Goal: Task Accomplishment & Management: Manage account settings

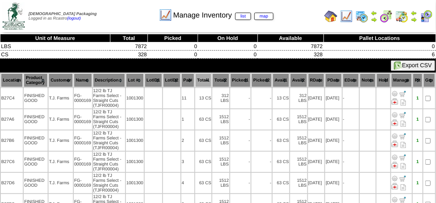
click at [407, 16] on img at bounding box center [401, 16] width 13 height 13
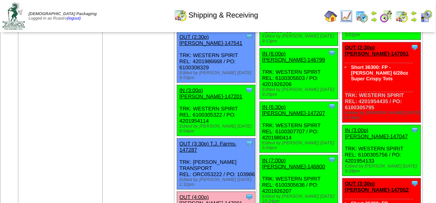
scroll to position [1140, 0]
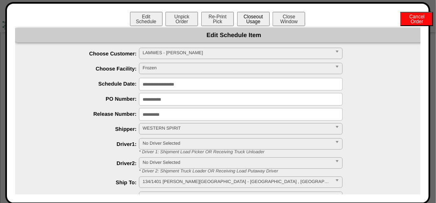
click at [255, 15] on button "Closeout Usage" at bounding box center [253, 19] width 33 height 14
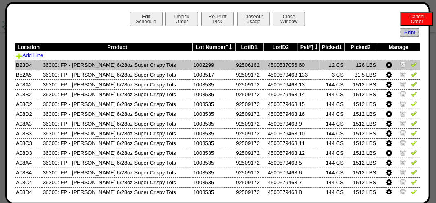
click at [399, 64] on img at bounding box center [402, 64] width 7 height 7
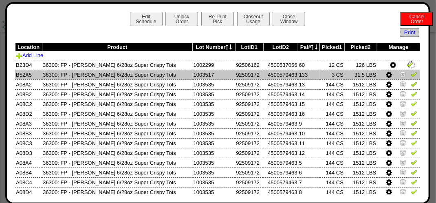
click at [399, 76] on img at bounding box center [402, 74] width 7 height 7
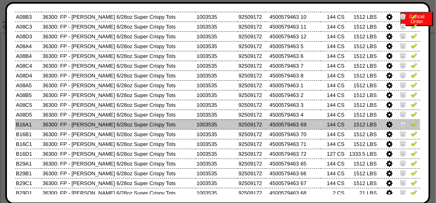
scroll to position [142, 0]
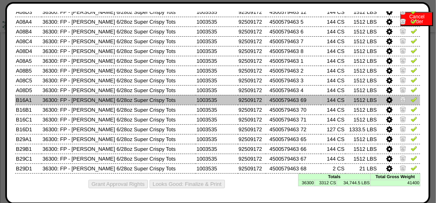
click at [399, 96] on img at bounding box center [402, 99] width 7 height 7
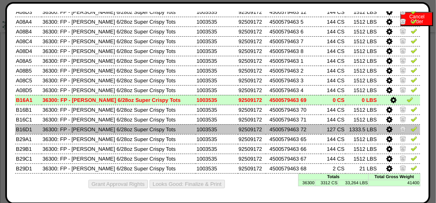
click at [410, 129] on img at bounding box center [413, 128] width 7 height 7
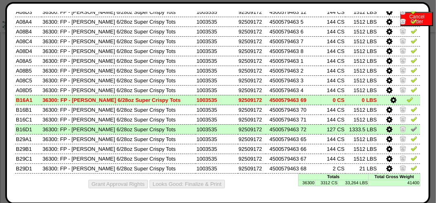
drag, startPoint x: 405, startPoint y: 105, endPoint x: 401, endPoint y: 96, distance: 10.0
click at [410, 106] on img at bounding box center [413, 109] width 7 height 7
click at [406, 96] on img at bounding box center [409, 99] width 7 height 7
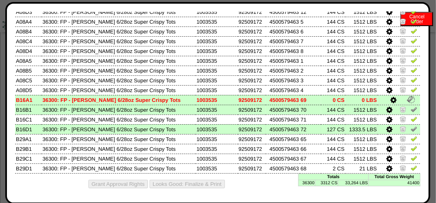
drag, startPoint x: 405, startPoint y: 118, endPoint x: 405, endPoint y: 124, distance: 5.3
click at [410, 118] on img at bounding box center [413, 119] width 7 height 7
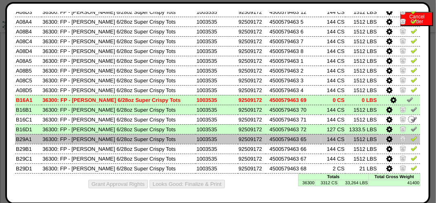
click at [410, 135] on img at bounding box center [413, 138] width 7 height 7
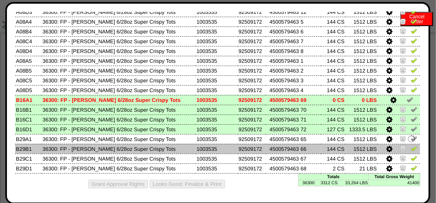
click at [410, 147] on img at bounding box center [413, 148] width 7 height 7
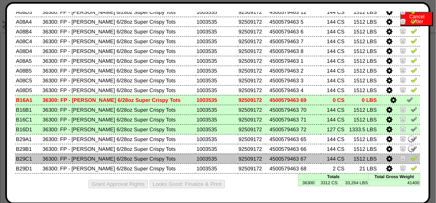
click at [410, 157] on img at bounding box center [413, 158] width 7 height 7
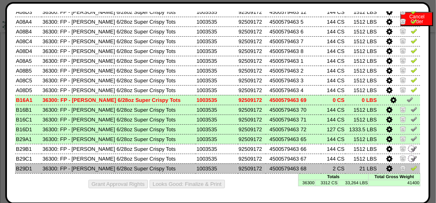
click at [410, 166] on img at bounding box center [413, 167] width 7 height 7
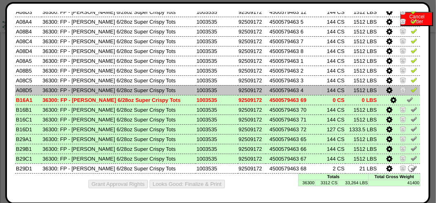
click at [410, 88] on img at bounding box center [413, 89] width 7 height 7
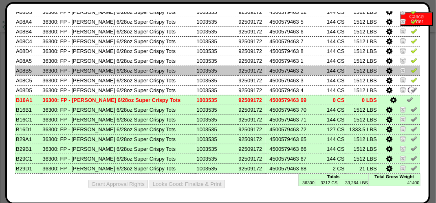
click at [410, 69] on img at bounding box center [413, 70] width 7 height 7
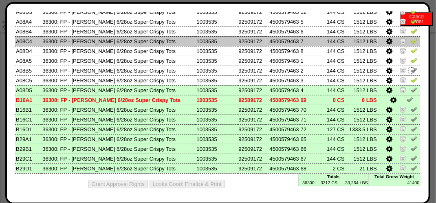
click at [410, 44] on td at bounding box center [398, 41] width 42 height 10
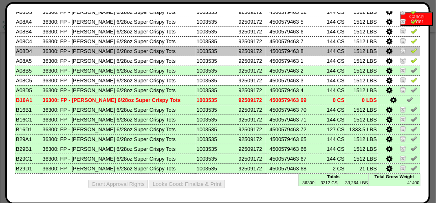
click at [410, 49] on img at bounding box center [413, 50] width 7 height 7
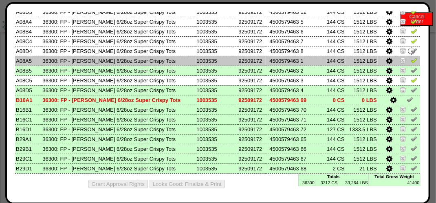
click at [410, 59] on img at bounding box center [413, 60] width 7 height 7
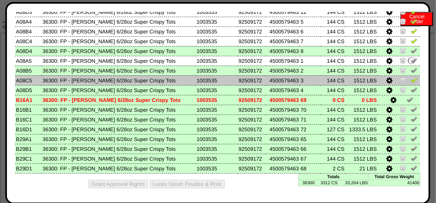
click at [410, 81] on img at bounding box center [413, 80] width 7 height 7
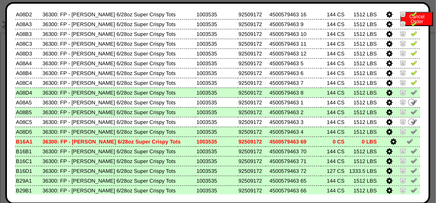
scroll to position [61, 0]
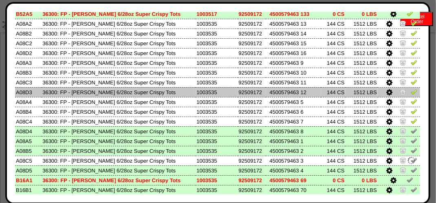
click at [410, 92] on img at bounding box center [413, 91] width 7 height 7
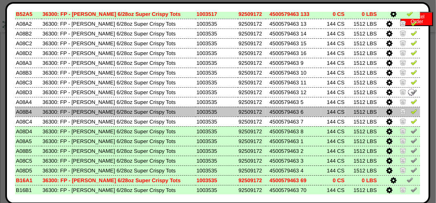
drag, startPoint x: 409, startPoint y: 111, endPoint x: 409, endPoint y: 116, distance: 5.7
click at [410, 112] on img at bounding box center [413, 111] width 7 height 7
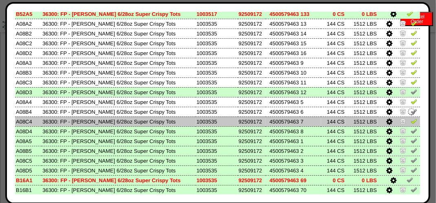
click at [410, 121] on img at bounding box center [413, 121] width 7 height 7
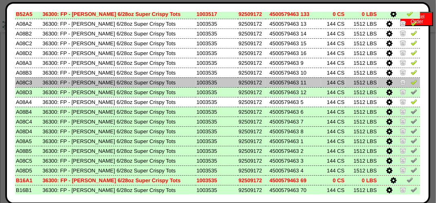
click at [410, 81] on img at bounding box center [413, 82] width 7 height 7
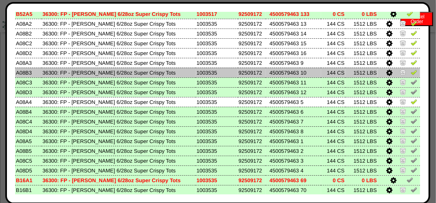
click at [410, 71] on img at bounding box center [413, 72] width 7 height 7
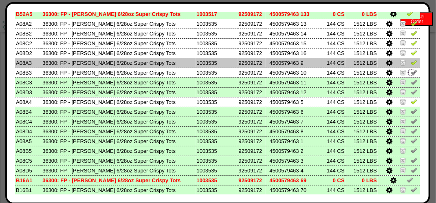
click at [410, 61] on img at bounding box center [413, 62] width 7 height 7
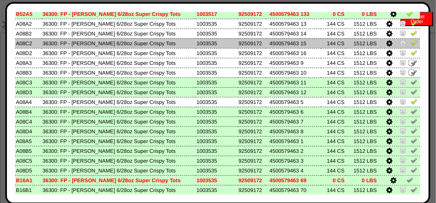
click at [409, 48] on td at bounding box center [398, 43] width 42 height 10
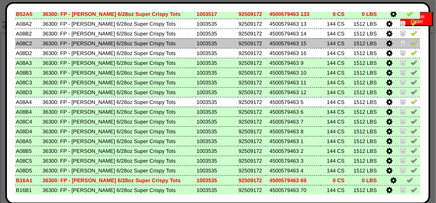
click at [410, 40] on img at bounding box center [413, 42] width 7 height 7
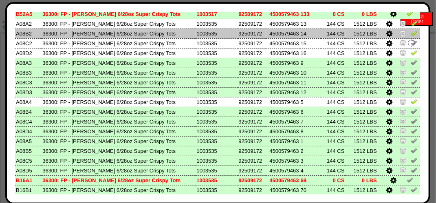
click at [410, 35] on img at bounding box center [413, 33] width 7 height 7
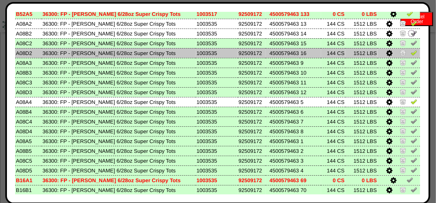
click at [410, 55] on img at bounding box center [413, 52] width 7 height 7
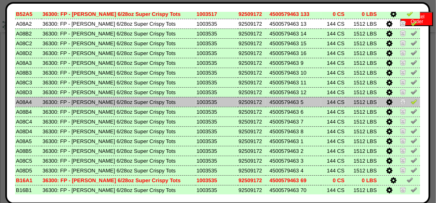
click at [410, 100] on img at bounding box center [413, 101] width 7 height 7
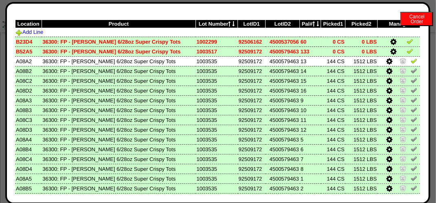
scroll to position [0, 0]
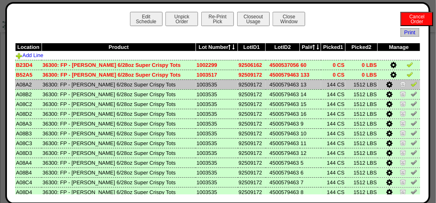
click at [410, 82] on img at bounding box center [413, 84] width 7 height 7
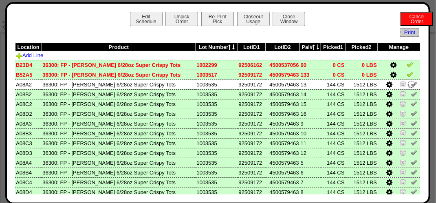
click at [406, 74] on img at bounding box center [409, 74] width 7 height 7
click at [406, 65] on img at bounding box center [409, 64] width 7 height 7
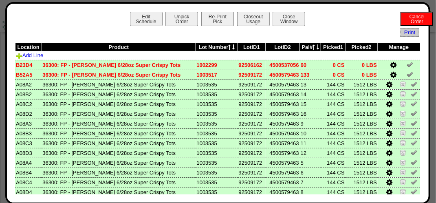
scroll to position [1140, 0]
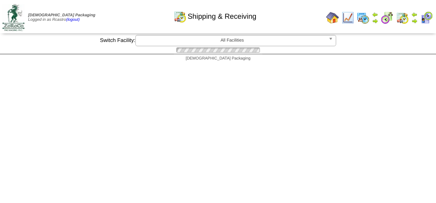
scroll to position [1140, 0]
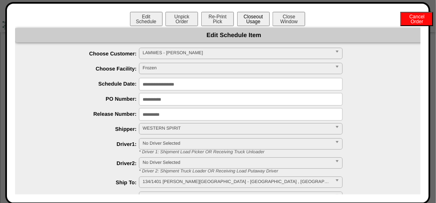
click at [253, 15] on button "Closeout Usage" at bounding box center [253, 19] width 33 height 14
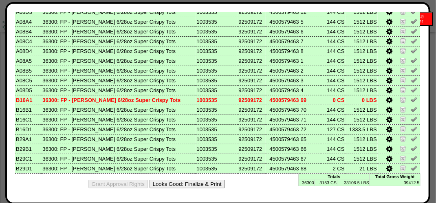
scroll to position [1262, 0]
click at [200, 182] on button "Looks Good: Finalize & Print" at bounding box center [186, 184] width 75 height 9
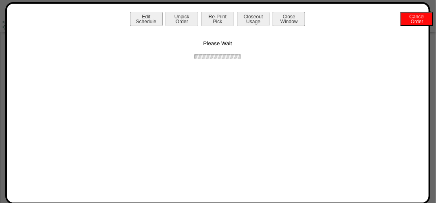
scroll to position [0, 0]
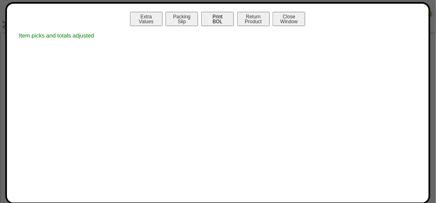
click at [223, 15] on button "Print BOL" at bounding box center [217, 19] width 33 height 14
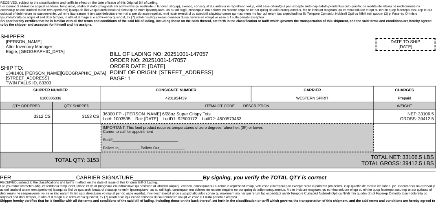
scroll to position [28, 0]
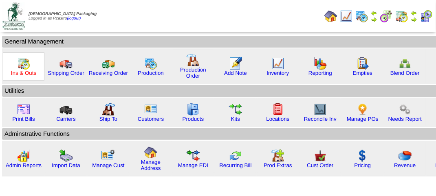
click at [24, 70] on link "Ins & Outs" at bounding box center [23, 73] width 25 height 6
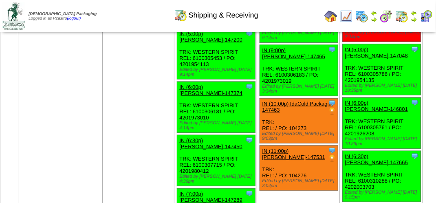
scroll to position [1384, 0]
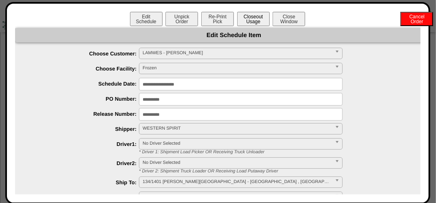
click at [257, 22] on button "Closeout Usage" at bounding box center [253, 19] width 33 height 14
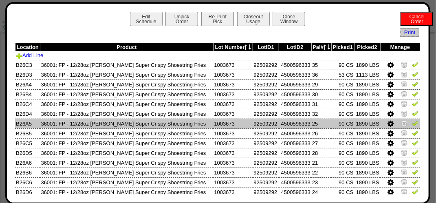
scroll to position [1303, 0]
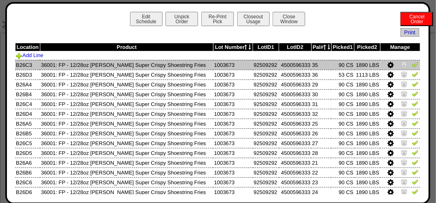
click at [412, 64] on img at bounding box center [415, 64] width 7 height 7
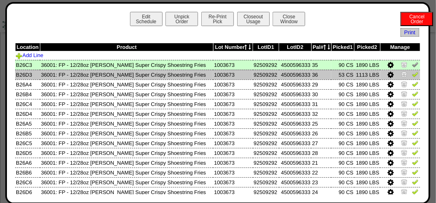
click at [412, 72] on img at bounding box center [415, 74] width 7 height 7
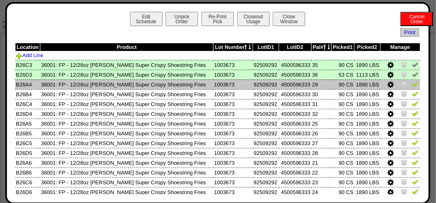
click at [412, 82] on img at bounding box center [415, 84] width 7 height 7
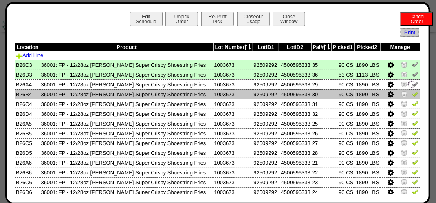
click at [412, 94] on img at bounding box center [415, 93] width 7 height 7
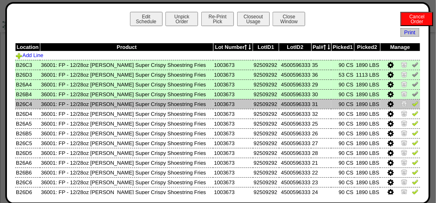
click at [412, 103] on img at bounding box center [415, 103] width 7 height 7
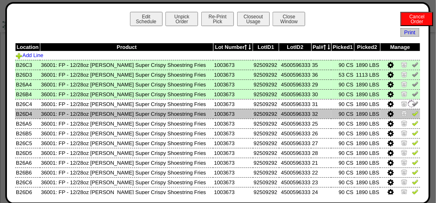
click at [412, 110] on img at bounding box center [415, 113] width 7 height 7
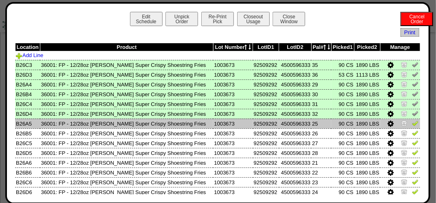
click at [412, 127] on link at bounding box center [415, 124] width 7 height 6
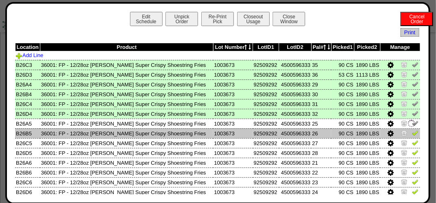
click at [412, 132] on img at bounding box center [415, 132] width 7 height 7
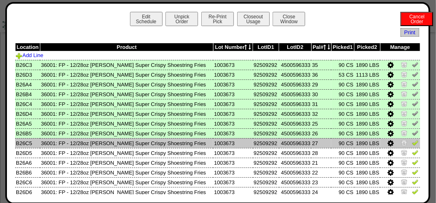
click at [412, 145] on img at bounding box center [415, 142] width 7 height 7
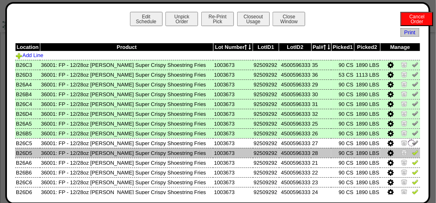
click at [412, 151] on img at bounding box center [415, 152] width 7 height 7
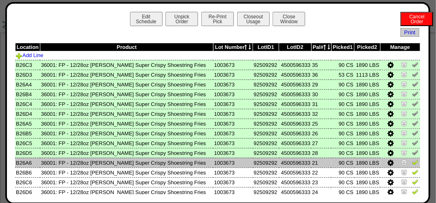
click at [412, 164] on img at bounding box center [415, 162] width 7 height 7
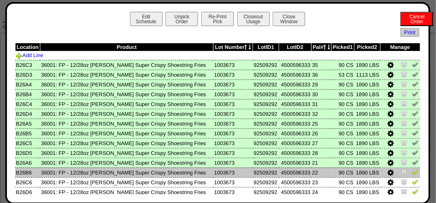
click at [412, 176] on link at bounding box center [415, 173] width 7 height 6
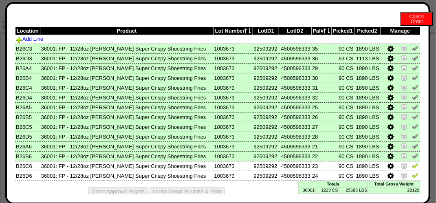
scroll to position [25, 0]
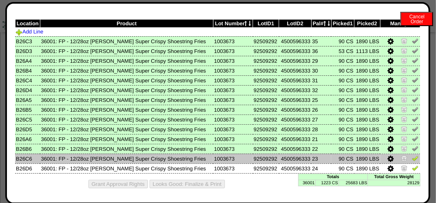
click at [412, 159] on img at bounding box center [415, 158] width 7 height 7
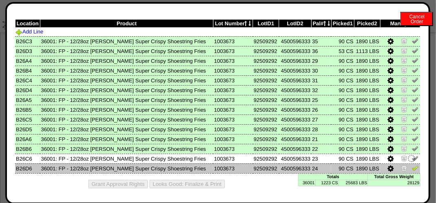
click at [412, 168] on img at bounding box center [415, 167] width 7 height 7
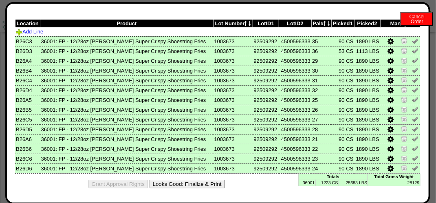
scroll to position [1506, 0]
click at [187, 185] on button "Looks Good: Finalize & Print" at bounding box center [186, 184] width 75 height 9
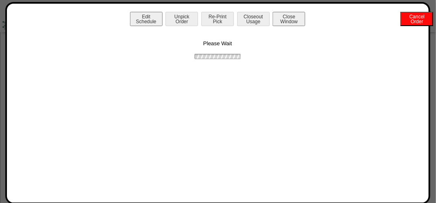
scroll to position [0, 0]
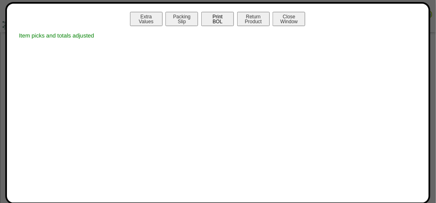
click at [214, 18] on button "Print BOL" at bounding box center [217, 19] width 33 height 14
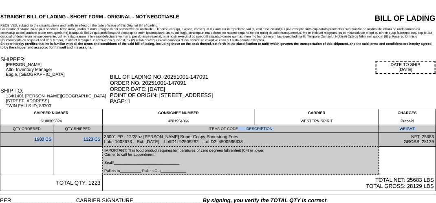
drag, startPoint x: 101, startPoint y: 133, endPoint x: 94, endPoint y: 136, distance: 7.5
click at [106, 123] on tbody "SHIPPER NUMBER 6100305324 CONSIGNEE NUMBER 4201954366 CARRIER WESTERN SPIRIT CH…" at bounding box center [217, 150] width 435 height 82
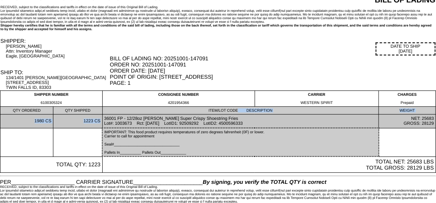
scroll to position [28, 0]
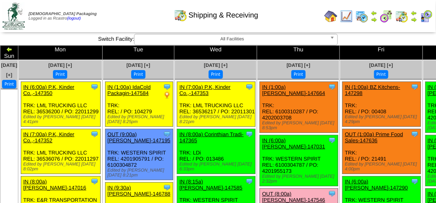
click at [141, 15] on div "Shipping & Receiving" at bounding box center [216, 12] width 249 height 22
click at [146, 9] on div "Shipping & Receiving" at bounding box center [216, 12] width 249 height 22
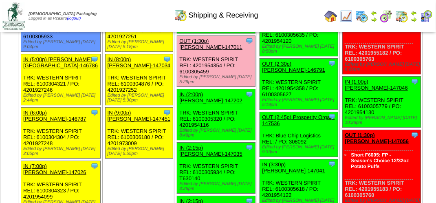
scroll to position [814, 0]
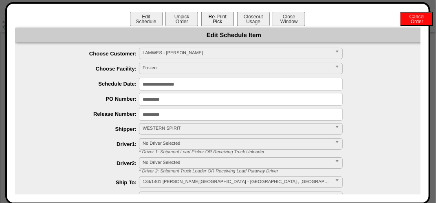
click at [210, 19] on button "Re-Print Pick" at bounding box center [217, 19] width 33 height 14
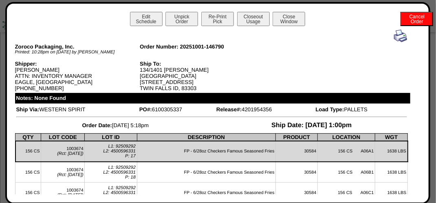
click at [394, 38] on img at bounding box center [400, 35] width 13 height 13
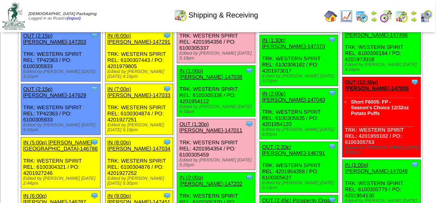
scroll to position [855, 0]
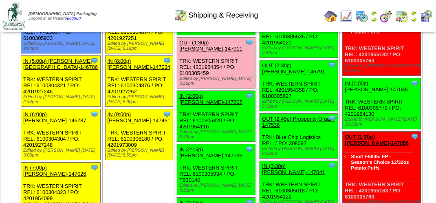
click at [214, 52] on link "OUT (1:30p) [PERSON_NAME]-147011" at bounding box center [210, 45] width 63 height 12
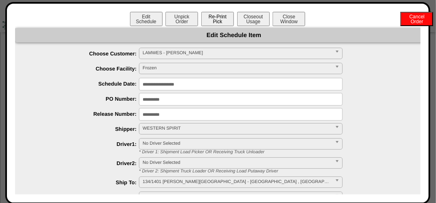
click at [214, 21] on button "Re-Print Pick" at bounding box center [217, 19] width 33 height 14
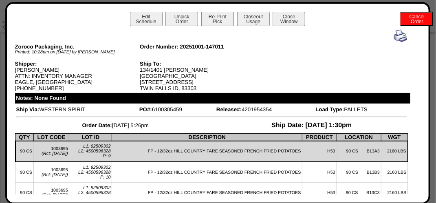
click at [397, 41] on img at bounding box center [400, 35] width 13 height 13
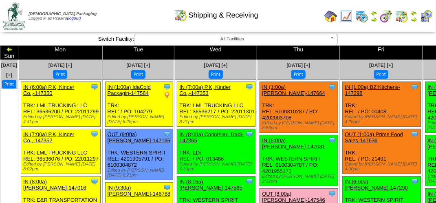
click at [127, 9] on div "Shipping & Receiving" at bounding box center [216, 12] width 249 height 22
click at [125, 22] on div "Shipping & Receiving" at bounding box center [216, 12] width 249 height 22
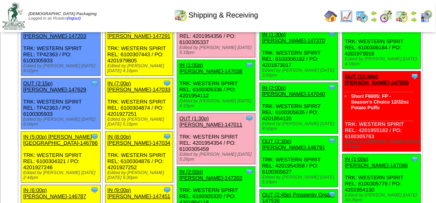
scroll to position [745, 0]
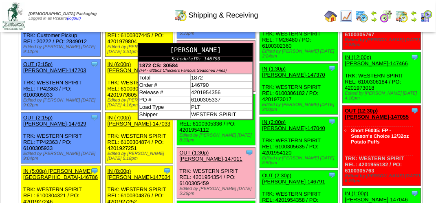
click at [243, 56] on div "Lamb-Weston" at bounding box center [195, 50] width 114 height 13
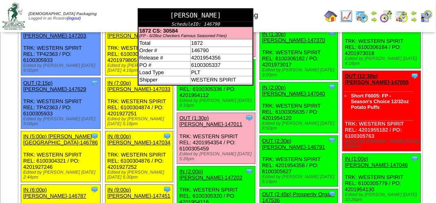
scroll to position [814, 0]
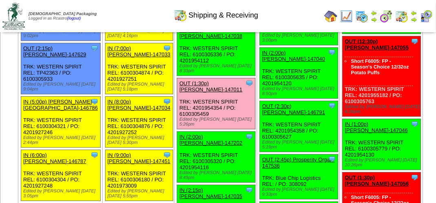
click at [220, 92] on link "OUT (1:30p) Lamb-Weston-147011" at bounding box center [210, 86] width 63 height 12
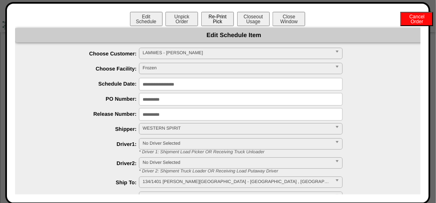
click at [223, 13] on button "Re-Print Pick" at bounding box center [217, 19] width 33 height 14
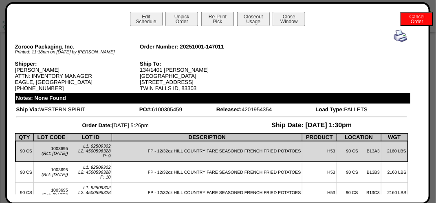
scroll to position [745, 0]
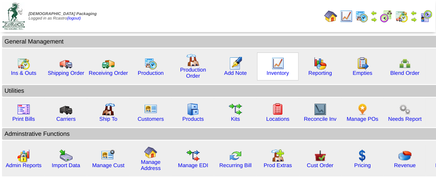
click at [273, 68] on img at bounding box center [277, 63] width 13 height 13
click at [274, 68] on img at bounding box center [277, 63] width 13 height 13
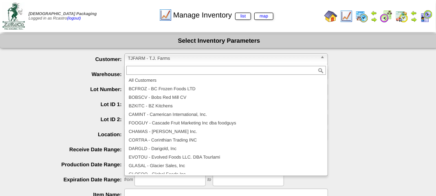
click at [201, 59] on span "TJFARM - T.J. Farms" at bounding box center [222, 59] width 189 height 10
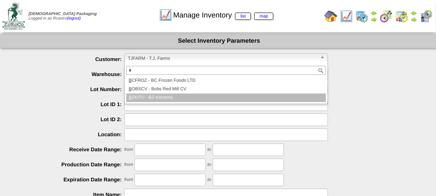
type input "*"
click at [167, 96] on li "B ZKITC - BZ Kitchens" at bounding box center [225, 98] width 199 height 9
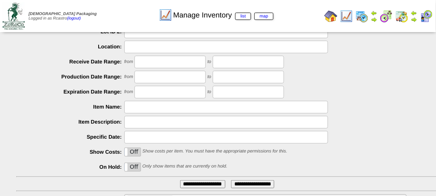
scroll to position [143, 0]
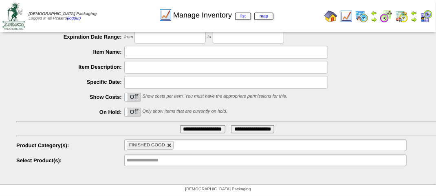
click at [169, 145] on link at bounding box center [169, 145] width 5 height 5
type input "**********"
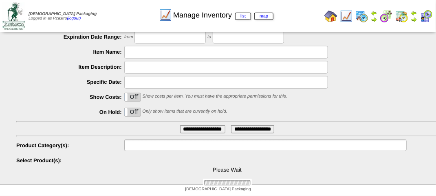
click at [169, 145] on input "text" at bounding box center [153, 145] width 52 height 10
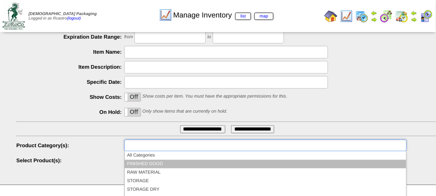
click at [156, 162] on li "FINISHED GOOD" at bounding box center [265, 164] width 281 height 9
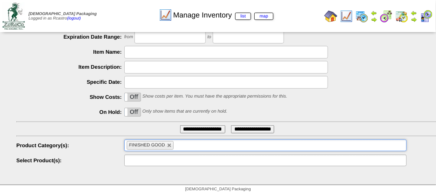
click at [169, 162] on input "text" at bounding box center [153, 160] width 52 height 10
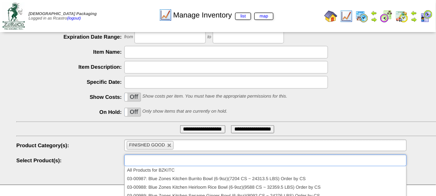
click at [160, 152] on ul "**********" at bounding box center [219, 38] width 438 height 257
type input "**********"
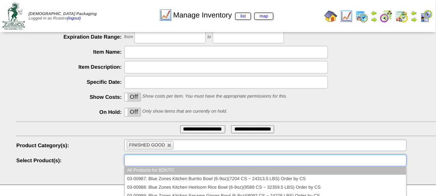
click at [160, 160] on input "text" at bounding box center [153, 160] width 52 height 10
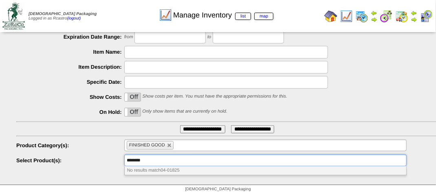
click at [193, 128] on input "**********" at bounding box center [202, 129] width 45 height 8
type input "**********"
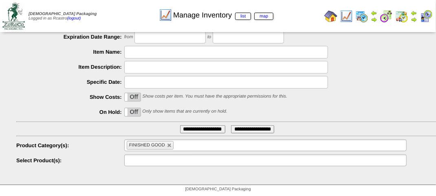
click at [160, 155] on li at bounding box center [153, 160] width 52 height 11
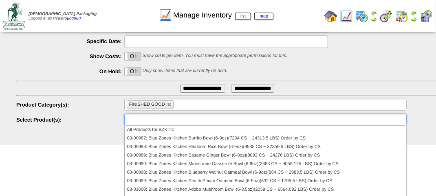
scroll to position [211, 0]
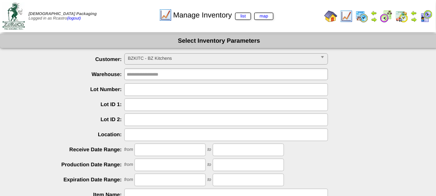
scroll to position [143, 0]
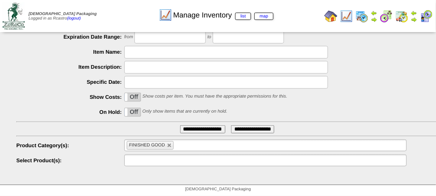
click at [159, 160] on input "text" at bounding box center [153, 160] width 52 height 10
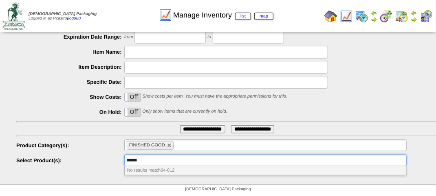
type input "*******"
click at [169, 146] on link at bounding box center [169, 145] width 5 height 5
type input "**********"
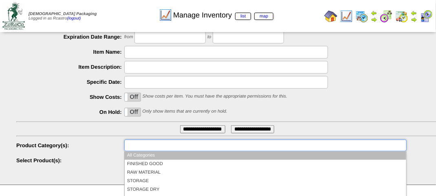
click at [169, 146] on input "text" at bounding box center [153, 145] width 52 height 10
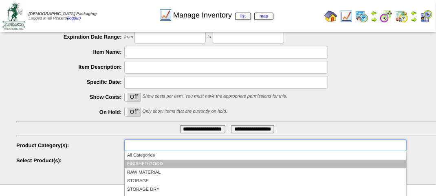
click at [164, 162] on li "FINISHED GOOD" at bounding box center [265, 164] width 281 height 9
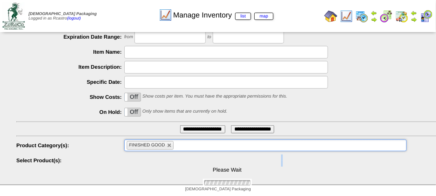
click at [164, 162] on div "Please Wait" at bounding box center [226, 171] width 421 height 32
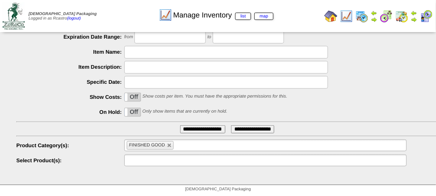
click at [164, 158] on input "text" at bounding box center [153, 160] width 52 height 10
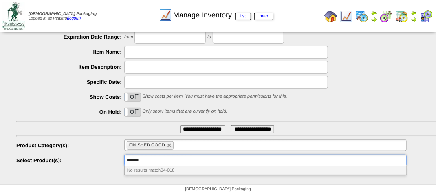
type input "********"
click at [171, 145] on link at bounding box center [169, 145] width 5 height 5
type input "**********"
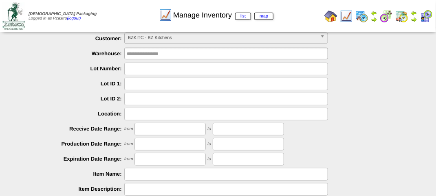
scroll to position [0, 0]
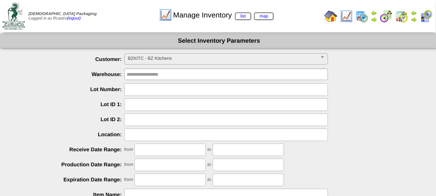
click at [137, 90] on input "text" at bounding box center [226, 89] width 204 height 13
type input "*******"
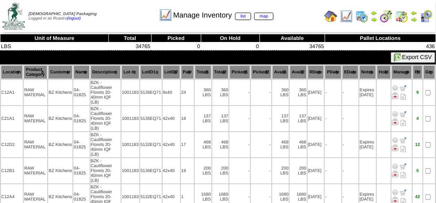
click at [8, 72] on th "Location" at bounding box center [12, 72] width 22 height 14
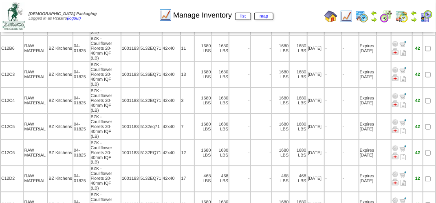
scroll to position [392, 0]
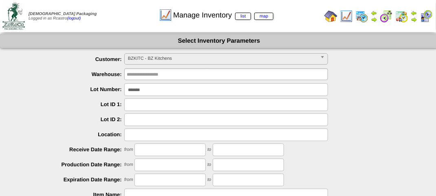
click at [161, 88] on input "*******" at bounding box center [226, 89] width 204 height 13
type input "*******"
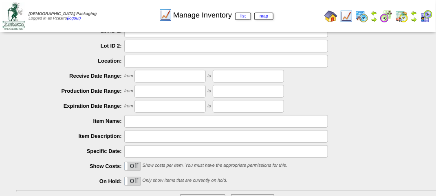
scroll to position [122, 0]
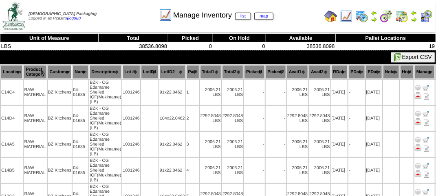
drag, startPoint x: 6, startPoint y: 71, endPoint x: 10, endPoint y: 72, distance: 4.5
click at [6, 72] on th "Location" at bounding box center [12, 72] width 22 height 14
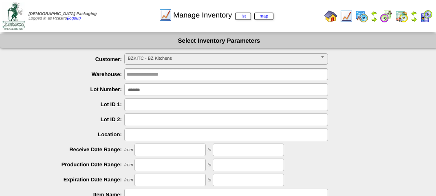
scroll to position [122, 0]
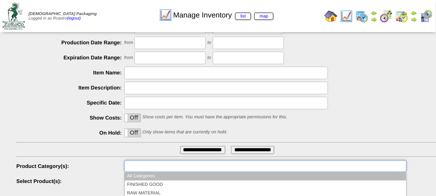
click at [171, 164] on input "text" at bounding box center [153, 166] width 52 height 10
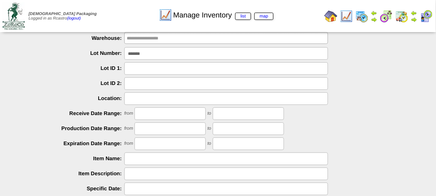
scroll to position [0, 0]
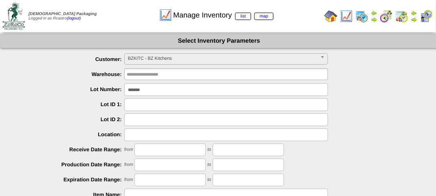
click at [161, 88] on input "*******" at bounding box center [226, 89] width 204 height 13
type input "**********"
type input "*"
type input "*******"
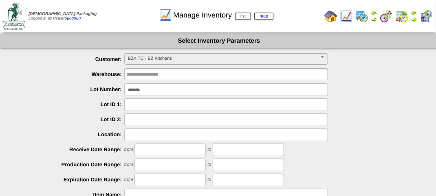
drag, startPoint x: 171, startPoint y: 93, endPoint x: 164, endPoint y: 94, distance: 6.6
click at [171, 93] on input "*******" at bounding box center [226, 89] width 204 height 13
type input "*"
type input "*******"
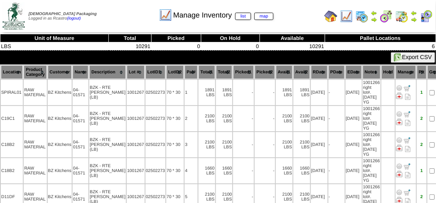
click at [11, 68] on th "Location" at bounding box center [12, 72] width 22 height 14
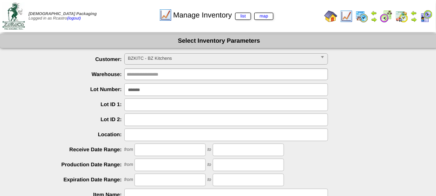
click at [167, 89] on input "*******" at bounding box center [226, 89] width 204 height 13
type input "*******"
click at [167, 91] on input "*******" at bounding box center [226, 89] width 204 height 13
type input "*******"
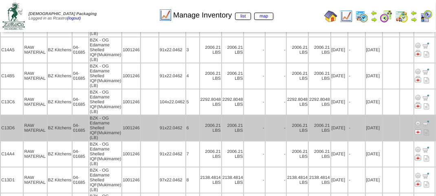
scroll to position [81, 0]
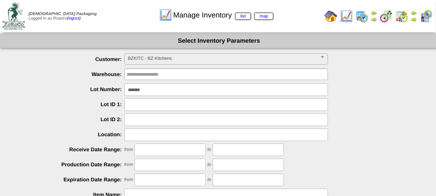
click at [158, 92] on input "*******" at bounding box center [226, 89] width 204 height 13
type input "*"
type input "******"
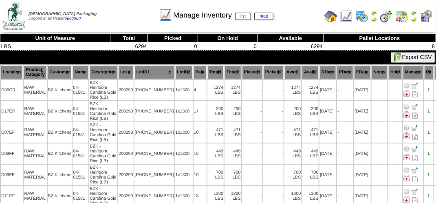
click at [9, 69] on th "Location" at bounding box center [12, 72] width 22 height 14
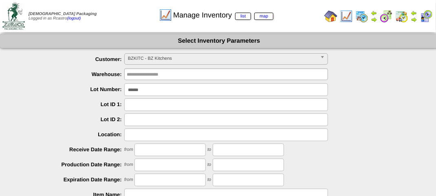
click at [153, 95] on input "******" at bounding box center [226, 89] width 204 height 13
type input "*"
type input "******"
click at [163, 89] on input "******" at bounding box center [226, 89] width 204 height 13
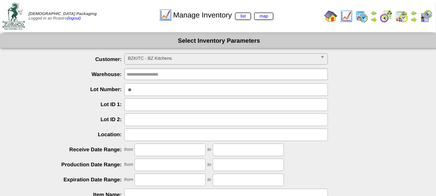
type input "*"
type input "*******"
click at [155, 88] on input "*******" at bounding box center [226, 89] width 204 height 13
type input "*"
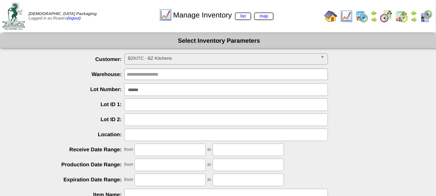
type input "******"
click at [156, 92] on input "******" at bounding box center [226, 89] width 204 height 13
type input "******"
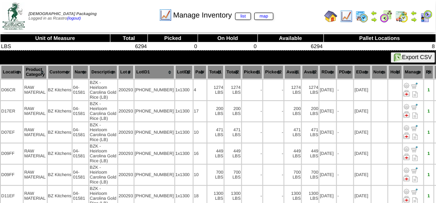
click at [402, 16] on img at bounding box center [401, 16] width 13 height 13
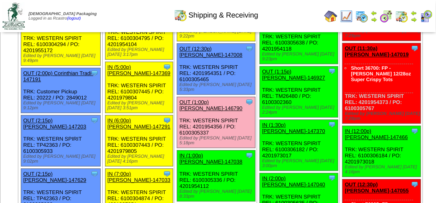
scroll to position [733, 0]
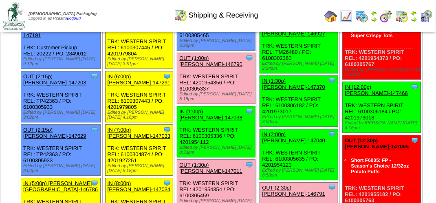
click at [197, 67] on link "OUT (1:00p) Lamb-Weston-146790" at bounding box center [210, 61] width 63 height 12
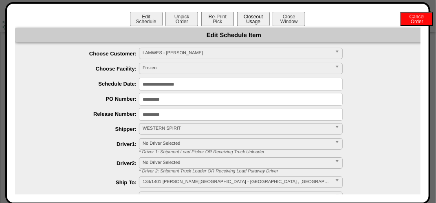
click at [251, 19] on button "Closeout Usage" at bounding box center [253, 19] width 33 height 14
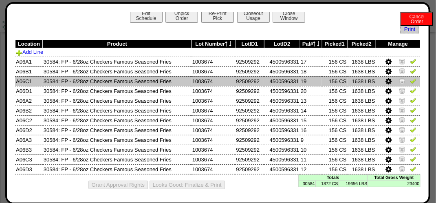
scroll to position [5, 0]
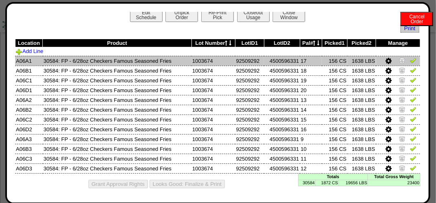
click at [410, 60] on img at bounding box center [413, 60] width 7 height 7
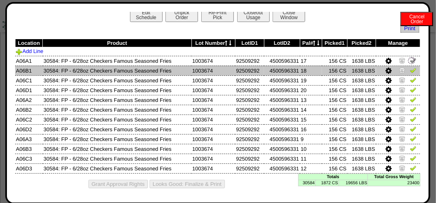
click at [410, 67] on img at bounding box center [413, 70] width 7 height 7
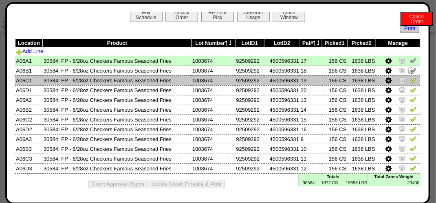
click at [410, 81] on img at bounding box center [413, 80] width 7 height 7
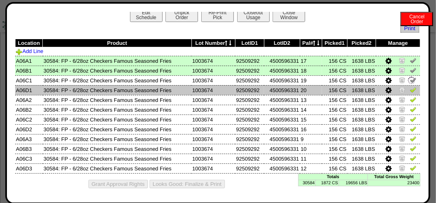
click at [410, 89] on img at bounding box center [413, 89] width 7 height 7
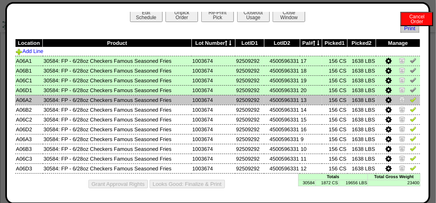
click at [410, 100] on img at bounding box center [413, 99] width 7 height 7
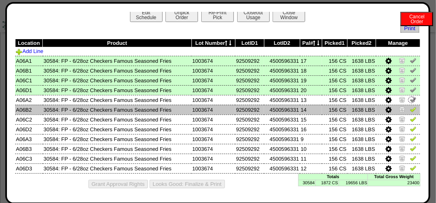
click at [410, 106] on img at bounding box center [413, 109] width 7 height 7
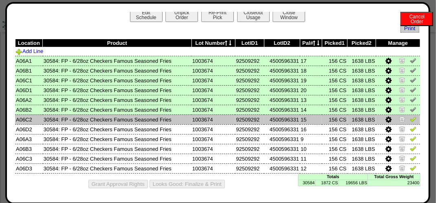
click at [410, 118] on img at bounding box center [413, 119] width 7 height 7
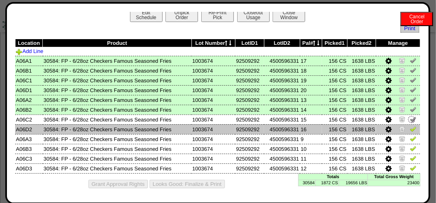
click at [410, 127] on img at bounding box center [413, 128] width 7 height 7
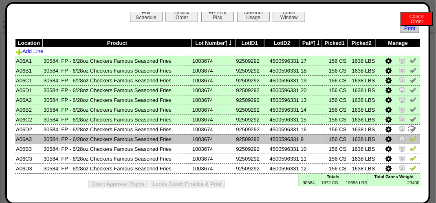
click at [410, 135] on img at bounding box center [413, 138] width 7 height 7
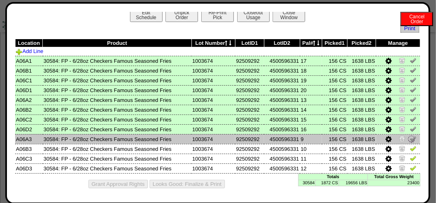
scroll to position [814, 0]
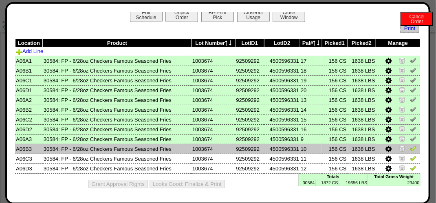
click at [410, 148] on img at bounding box center [413, 148] width 7 height 7
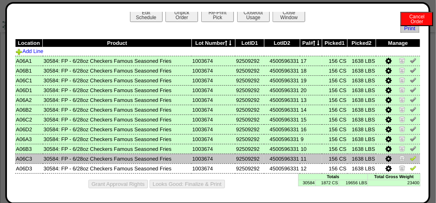
click at [410, 157] on img at bounding box center [413, 158] width 7 height 7
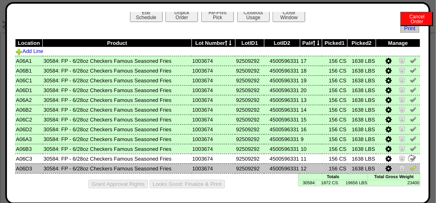
click at [410, 166] on img at bounding box center [413, 167] width 7 height 7
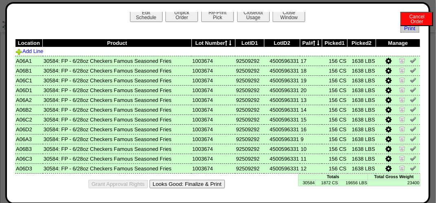
click at [203, 187] on button "Looks Good: Finalize & Print" at bounding box center [186, 184] width 75 height 9
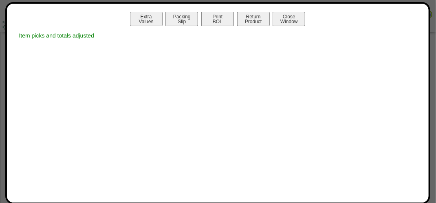
scroll to position [855, 0]
click at [219, 21] on button "Print BOL" at bounding box center [217, 19] width 33 height 14
